Goal: Task Accomplishment & Management: Manage account settings

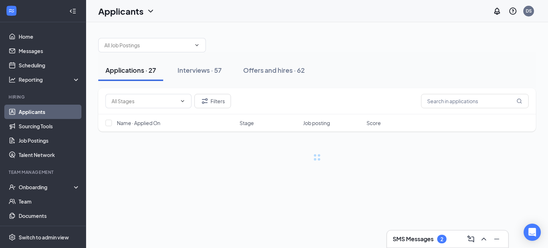
click at [410, 236] on h3 "SMS Messages" at bounding box center [413, 239] width 41 height 8
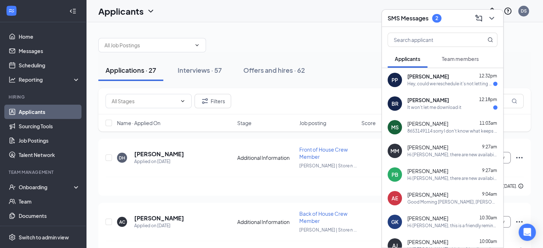
click at [423, 104] on div "[PERSON_NAME] 12:18pm It won't let me download it" at bounding box center [452, 104] width 90 height 14
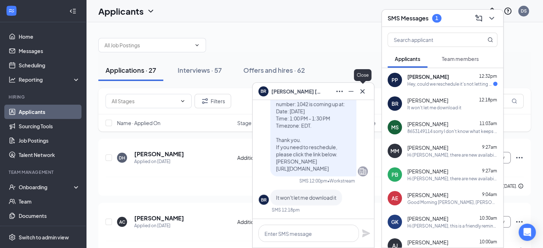
click at [363, 91] on icon "Cross" at bounding box center [362, 91] width 9 height 9
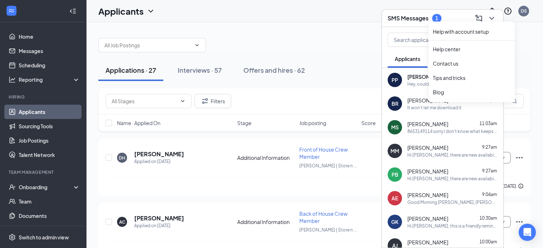
click at [491, 20] on div "Help with account setup Help center Contact us Tips and tricks Blog" at bounding box center [471, 60] width 86 height 83
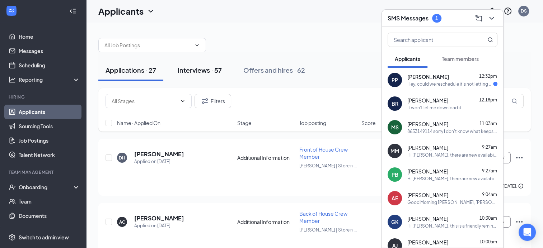
click at [190, 74] on div "Interviews · 57" at bounding box center [200, 70] width 44 height 9
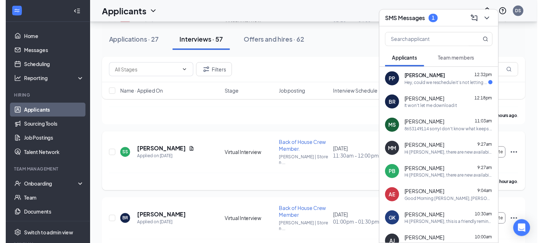
scroll to position [287, 0]
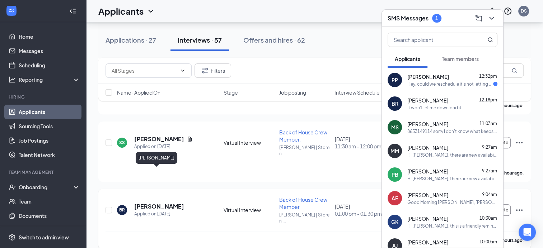
click at [163, 203] on h5 "[PERSON_NAME]" at bounding box center [159, 207] width 50 height 8
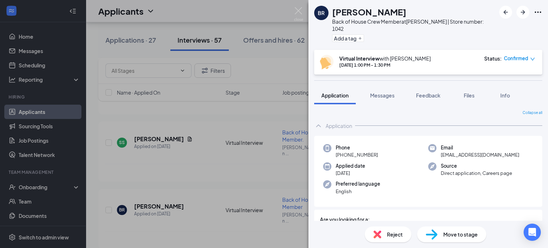
click at [461, 237] on span "Move to stage" at bounding box center [460, 235] width 34 height 8
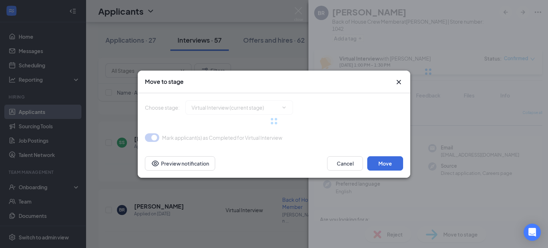
type input "Hiring Complete (final stage)"
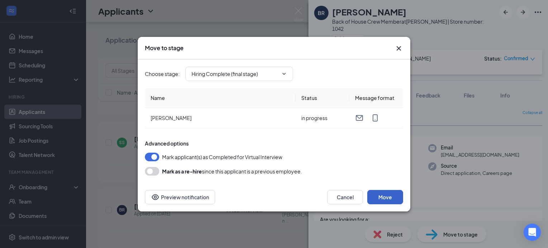
click at [387, 197] on button "Move" at bounding box center [385, 197] width 36 height 14
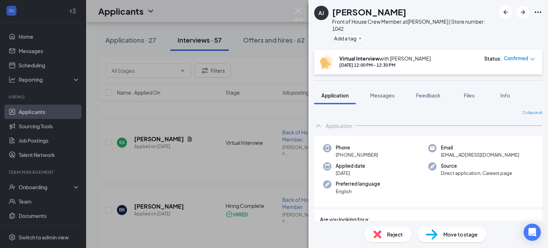
click at [156, 172] on div "[PERSON_NAME] [PERSON_NAME] Front of House Crew Member. at [PERSON_NAME] | Stor…" at bounding box center [274, 124] width 548 height 248
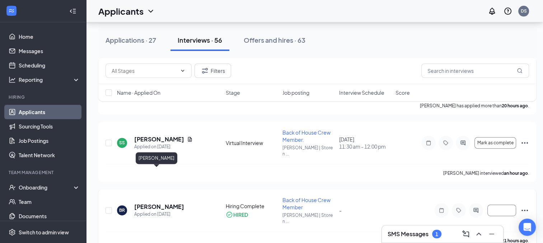
click at [162, 203] on h5 "[PERSON_NAME]" at bounding box center [159, 207] width 50 height 8
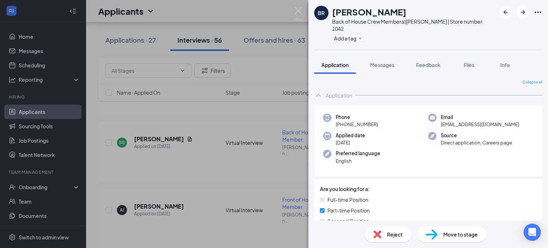
click at [448, 234] on span "Move to stage" at bounding box center [460, 235] width 34 height 8
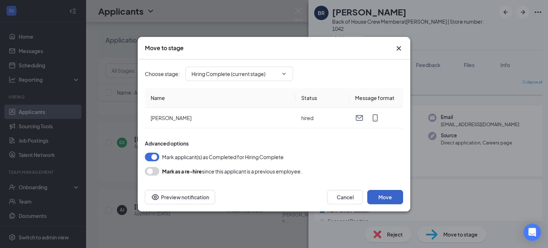
click at [391, 199] on button "Move" at bounding box center [385, 197] width 36 height 14
click at [391, 197] on button "Move" at bounding box center [385, 197] width 36 height 14
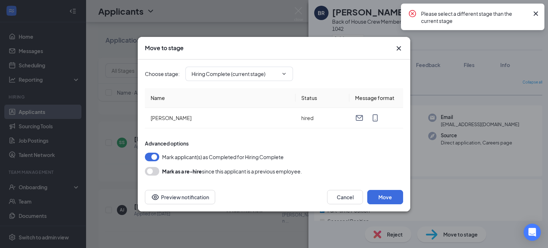
click at [534, 15] on icon "Cross" at bounding box center [536, 13] width 4 height 4
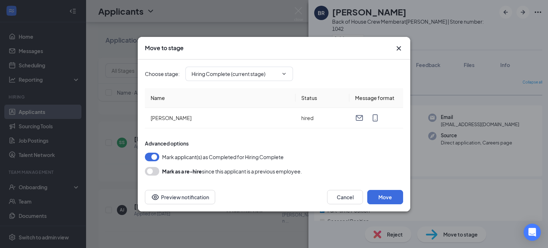
click at [400, 47] on icon "Cross" at bounding box center [399, 48] width 4 height 4
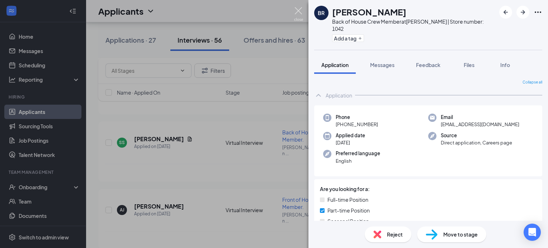
click at [299, 12] on img at bounding box center [298, 14] width 9 height 14
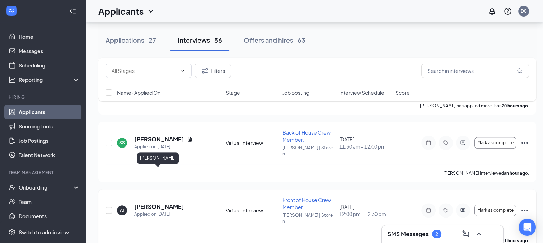
click at [150, 203] on h5 "[PERSON_NAME]" at bounding box center [159, 207] width 50 height 8
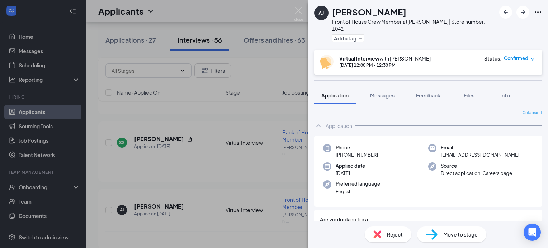
click at [451, 235] on span "Move to stage" at bounding box center [460, 235] width 34 height 8
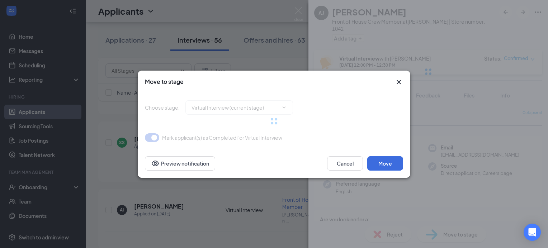
type input "Hiring Complete (final stage)"
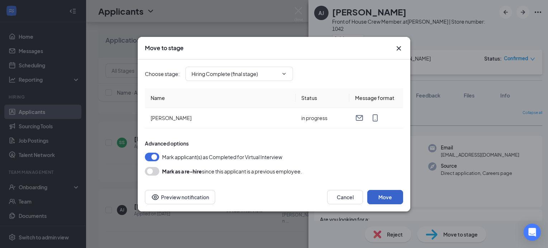
click at [374, 192] on button "Move" at bounding box center [385, 197] width 36 height 14
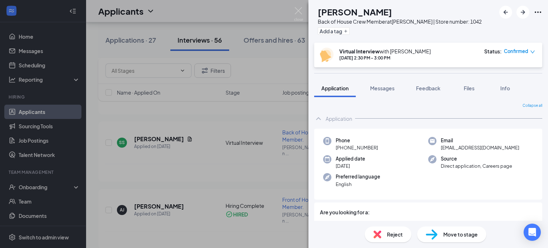
click at [273, 195] on div "AE [PERSON_NAME] Back of House Crew Member at [PERSON_NAME] | Store number: 104…" at bounding box center [274, 124] width 548 height 248
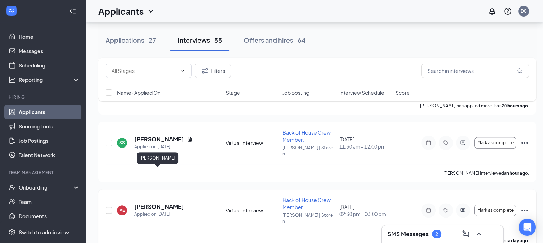
click at [153, 203] on h5 "[PERSON_NAME]" at bounding box center [159, 207] width 50 height 8
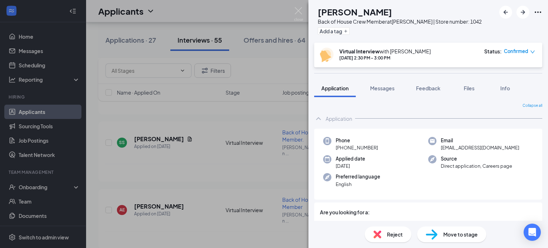
click at [296, 203] on div "AE [PERSON_NAME] Back of House Crew Member at [PERSON_NAME] | Store number: 104…" at bounding box center [274, 124] width 548 height 248
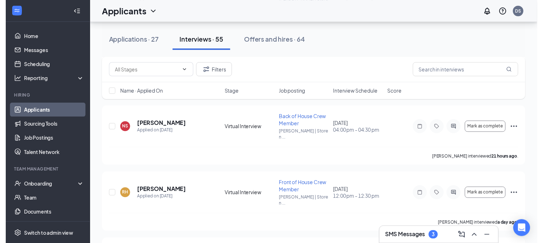
scroll to position [1184, 0]
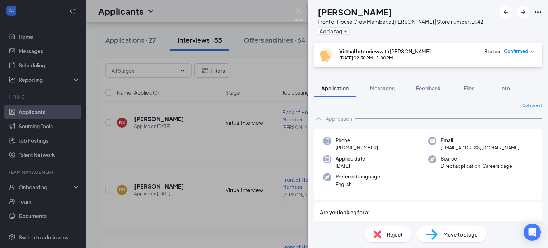
click at [444, 233] on span "Move to stage" at bounding box center [460, 235] width 34 height 8
type input "Hiring Complete (final stage)"
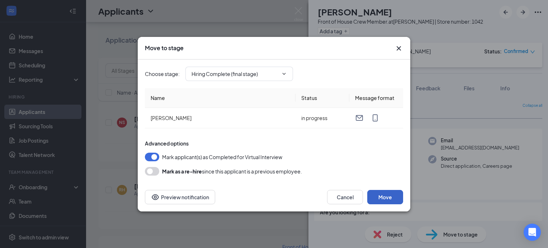
click at [376, 199] on button "Move" at bounding box center [385, 197] width 36 height 14
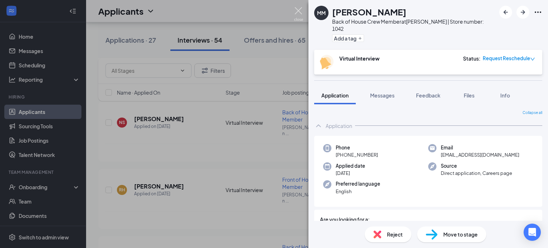
click at [298, 10] on img at bounding box center [298, 14] width 9 height 14
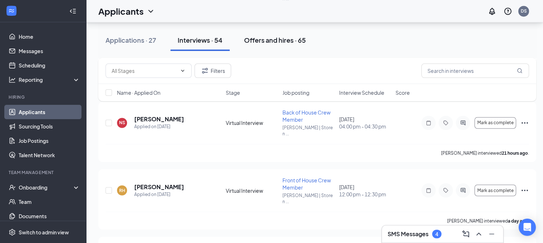
click at [285, 36] on div "Offers and hires · 65" at bounding box center [275, 40] width 62 height 9
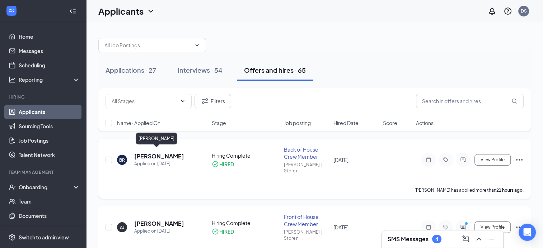
click at [157, 154] on h5 "[PERSON_NAME]" at bounding box center [159, 156] width 50 height 8
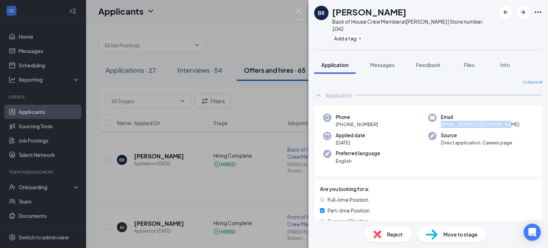
drag, startPoint x: 502, startPoint y: 118, endPoint x: 437, endPoint y: 116, distance: 65.0
click at [437, 116] on div "Email [EMAIL_ADDRESS][DOMAIN_NAME]" at bounding box center [480, 121] width 105 height 15
copy span "[EMAIL_ADDRESS][DOMAIN_NAME]"
